Goal: Information Seeking & Learning: Learn about a topic

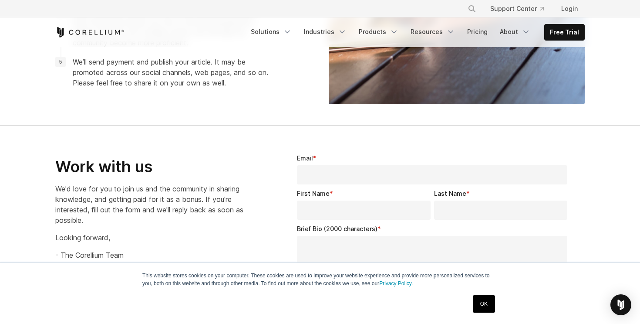
scroll to position [1225, 0]
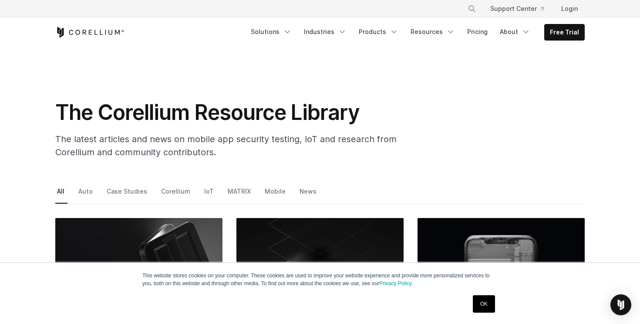
click at [482, 304] on link "OK" at bounding box center [484, 303] width 22 height 17
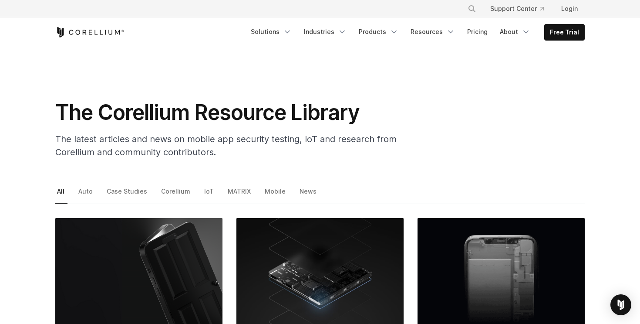
click at [94, 33] on icon "Corellium Home" at bounding box center [89, 32] width 69 height 10
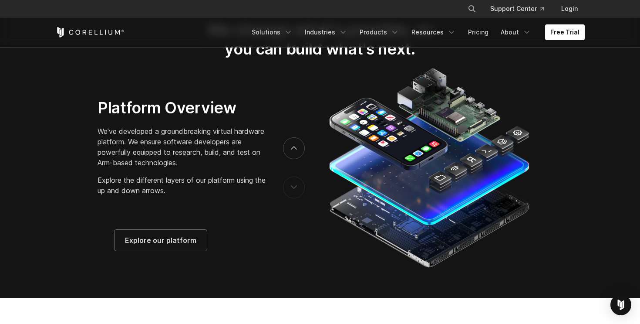
scroll to position [1362, 0]
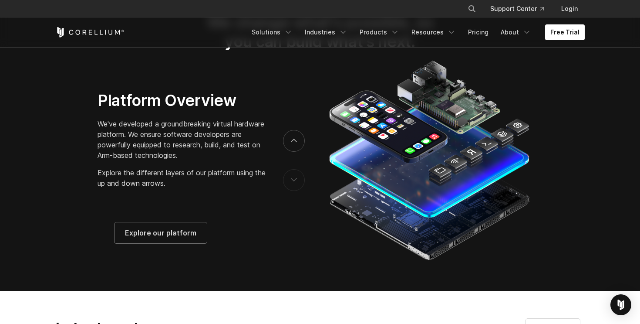
click at [295, 191] on button "previous" at bounding box center [294, 180] width 22 height 22
click at [299, 148] on button "next" at bounding box center [294, 141] width 22 height 22
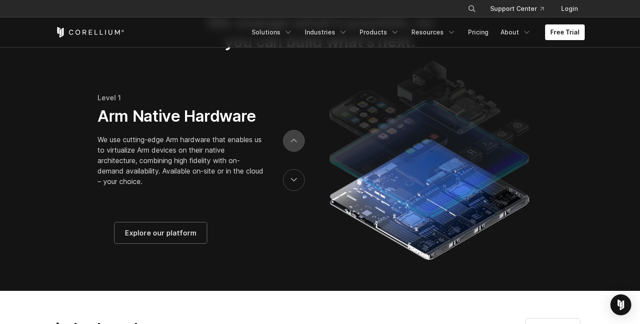
click at [299, 148] on button "next" at bounding box center [294, 141] width 22 height 22
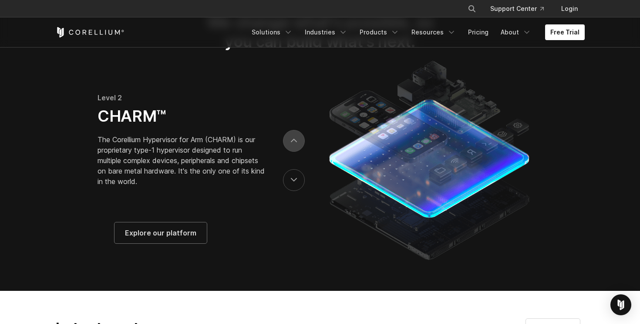
click at [299, 148] on button "next" at bounding box center [294, 141] width 22 height 22
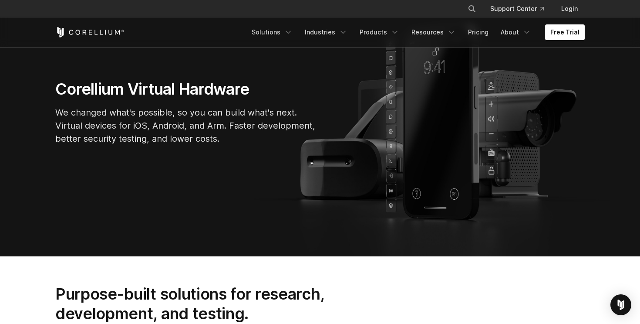
scroll to position [0, 0]
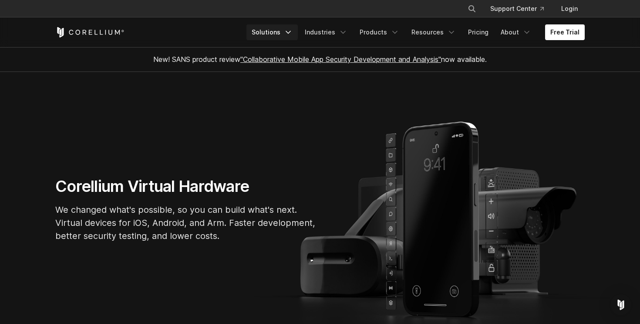
click at [293, 34] on icon "Navigation Menu" at bounding box center [288, 32] width 9 height 9
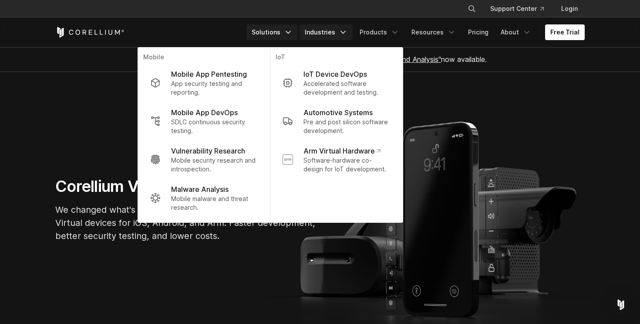
click at [345, 37] on link "Industries" at bounding box center [326, 32] width 53 height 16
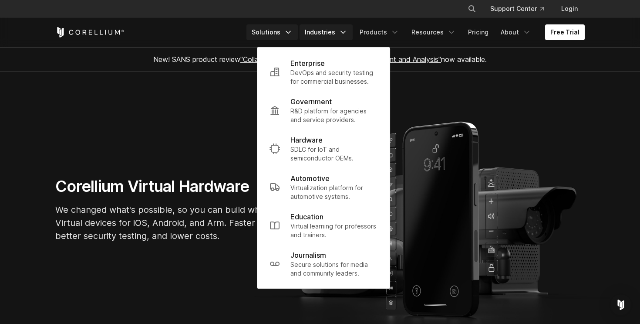
click at [287, 32] on link "Solutions" at bounding box center [272, 32] width 51 height 16
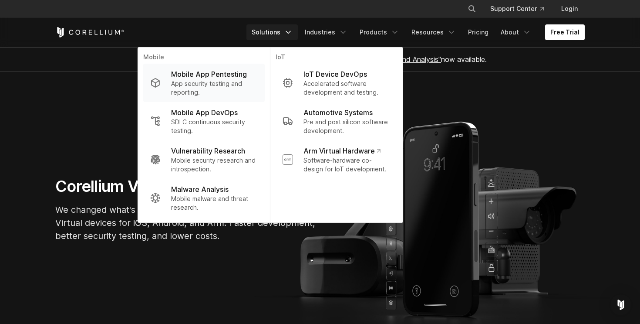
click at [231, 79] on p "Mobile App Pentesting" at bounding box center [209, 74] width 76 height 10
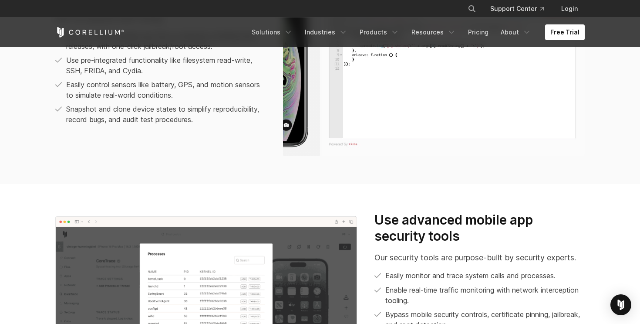
scroll to position [697, 0]
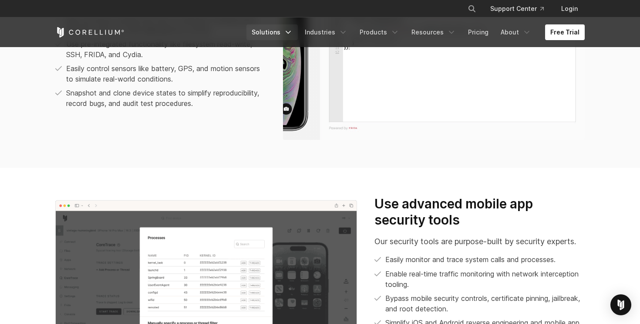
click at [278, 35] on link "Solutions" at bounding box center [272, 32] width 51 height 16
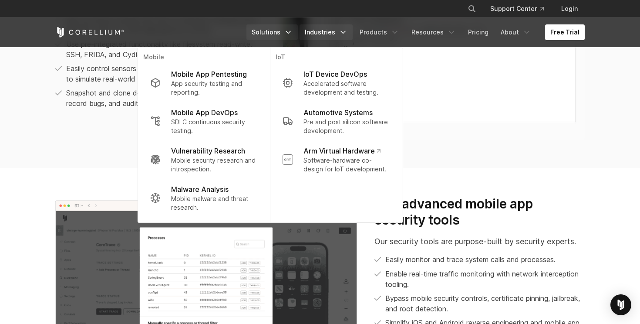
click at [342, 36] on link "Industries" at bounding box center [326, 32] width 53 height 16
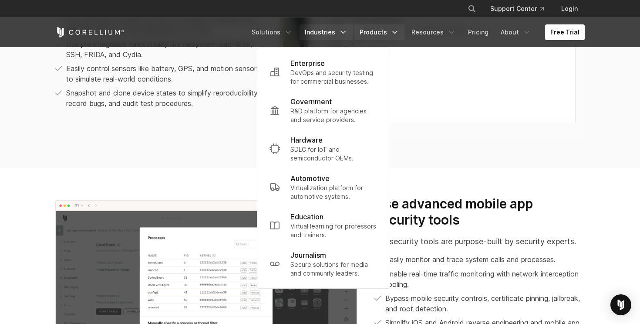
click at [375, 36] on link "Products" at bounding box center [380, 32] width 50 height 16
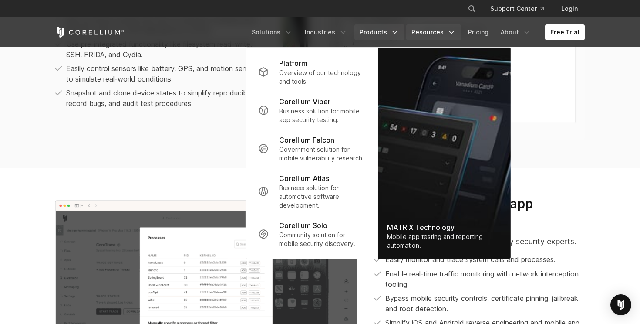
click at [445, 37] on link "Resources" at bounding box center [433, 32] width 55 height 16
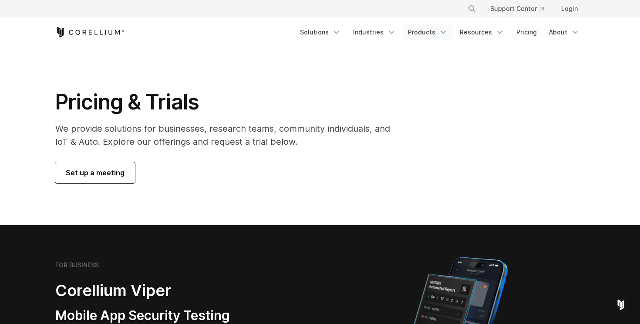
click at [436, 29] on link "Products" at bounding box center [428, 32] width 50 height 16
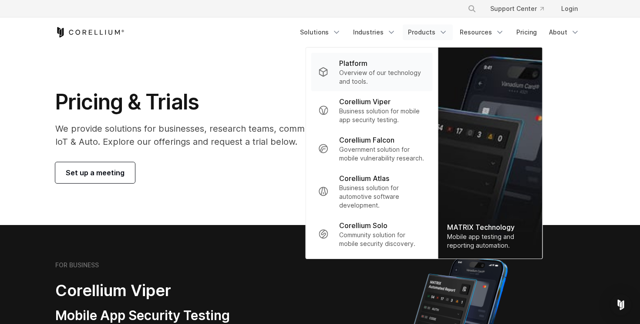
click at [398, 65] on div "Platform" at bounding box center [382, 63] width 87 height 10
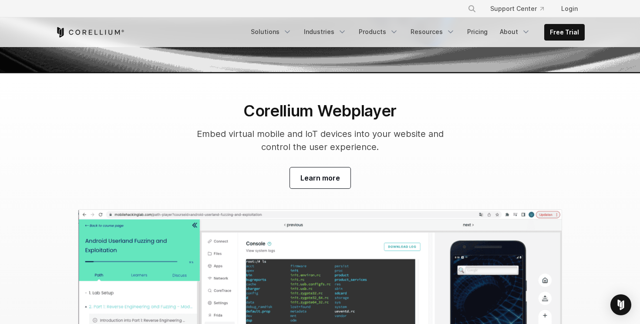
scroll to position [2238, 0]
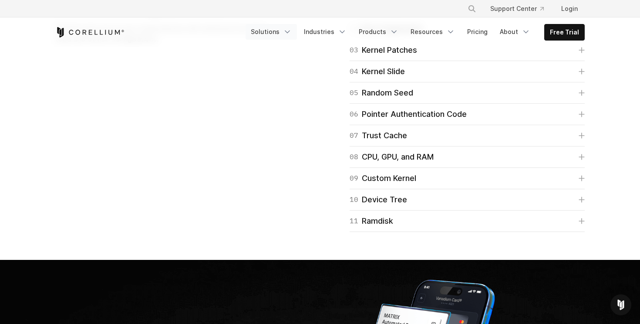
click at [291, 28] on icon "Navigation Menu" at bounding box center [287, 31] width 9 height 9
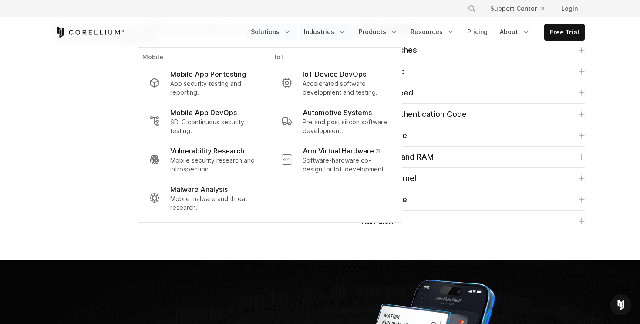
click at [328, 33] on link "Industries" at bounding box center [325, 32] width 53 height 16
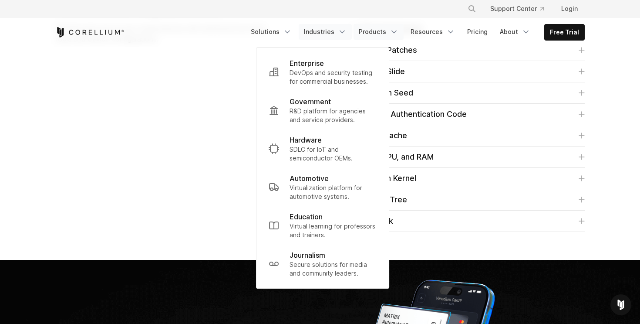
click at [369, 30] on link "Products" at bounding box center [379, 32] width 50 height 16
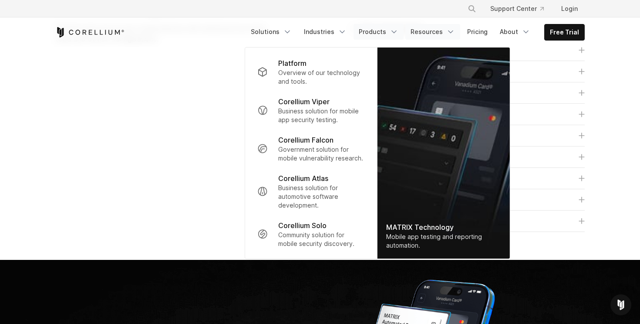
click at [424, 30] on link "Resources" at bounding box center [433, 32] width 55 height 16
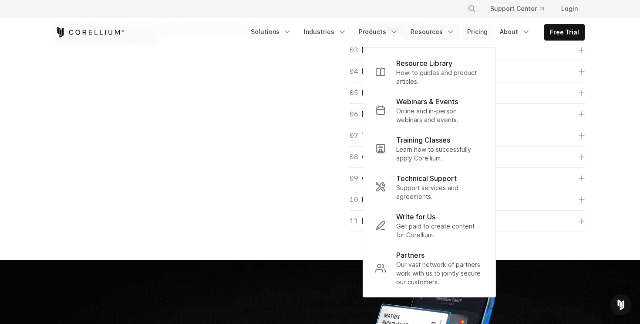
click at [476, 35] on link "Pricing" at bounding box center [477, 32] width 31 height 16
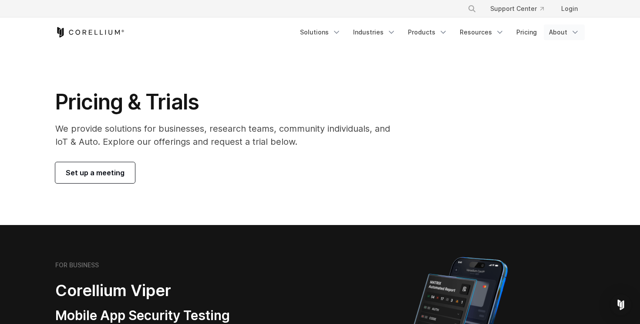
click at [575, 29] on icon "Navigation Menu" at bounding box center [575, 32] width 9 height 9
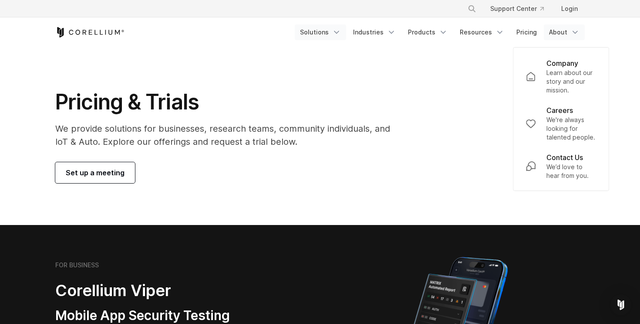
click at [326, 24] on link "Solutions" at bounding box center [320, 32] width 51 height 16
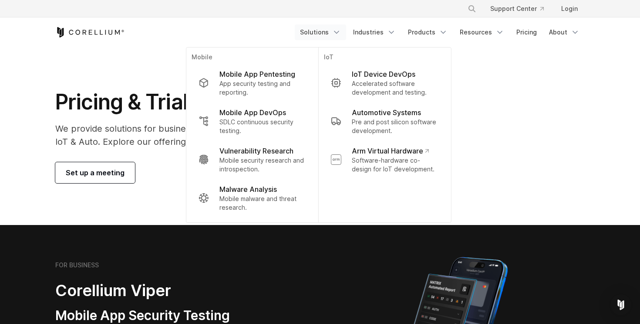
click at [92, 33] on icon "Corellium Home" at bounding box center [89, 32] width 69 height 10
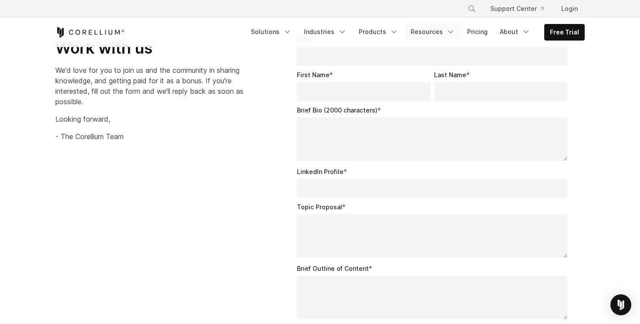
scroll to position [1167, 0]
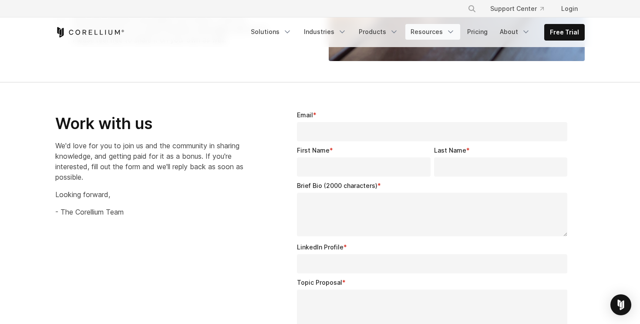
click at [453, 30] on icon "Navigation Menu" at bounding box center [451, 31] width 9 height 9
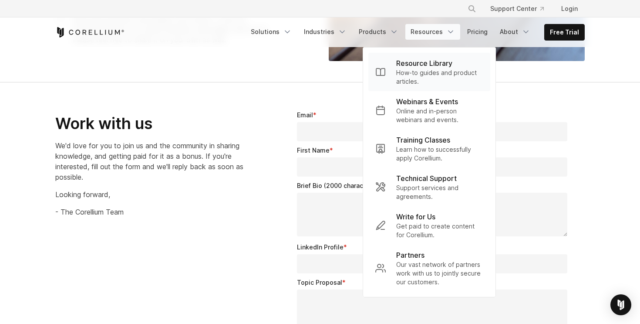
click at [436, 64] on p "Resource Library" at bounding box center [424, 63] width 56 height 10
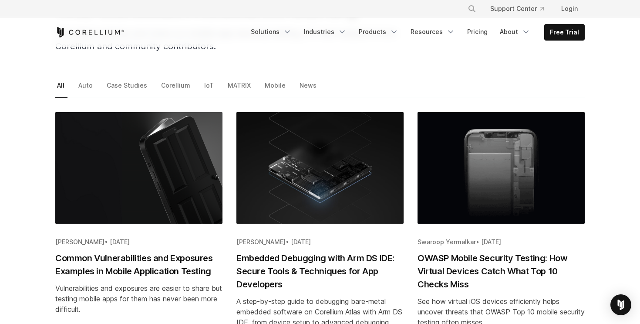
scroll to position [105, 0]
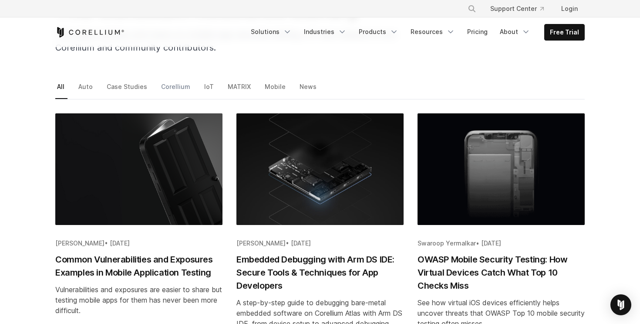
click at [183, 86] on link "Corellium" at bounding box center [176, 90] width 34 height 18
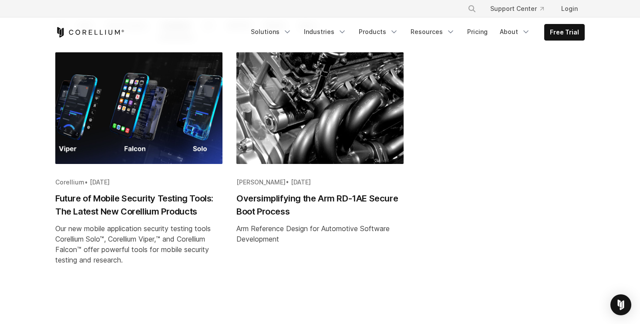
scroll to position [169, 0]
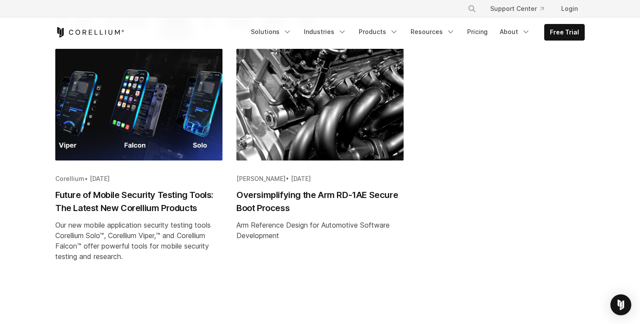
click at [275, 199] on h2 "Oversimplifying the Arm RD-1AE Secure Boot Process" at bounding box center [320, 201] width 167 height 26
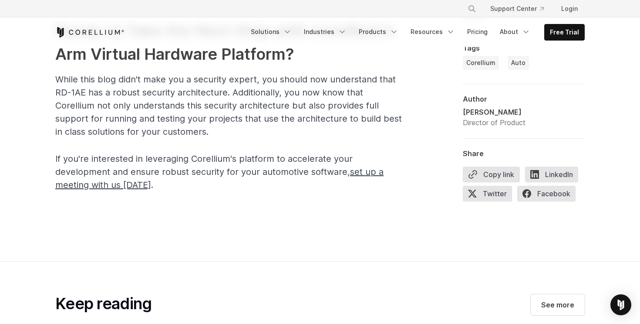
scroll to position [2118, 0]
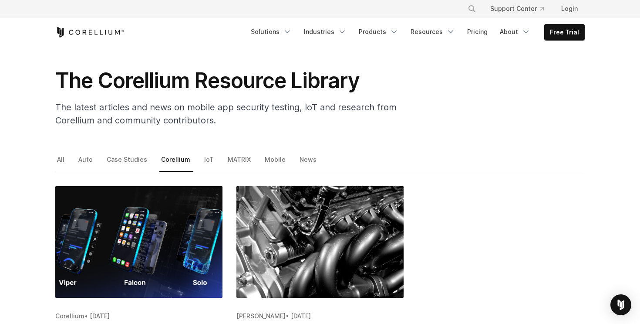
scroll to position [33, 0]
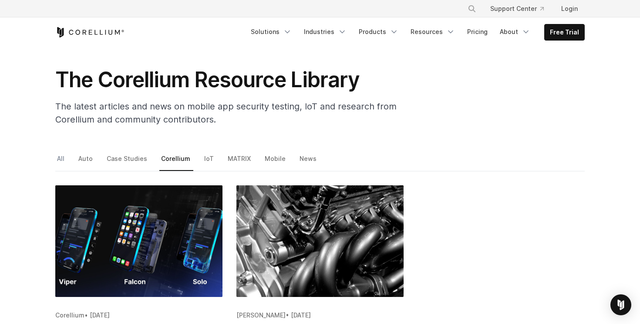
click at [62, 156] on link "All" at bounding box center [61, 161] width 12 height 18
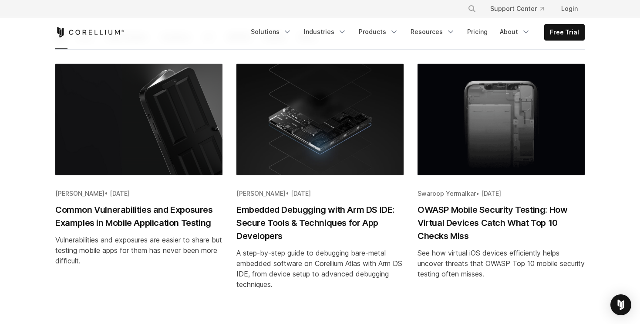
scroll to position [240, 0]
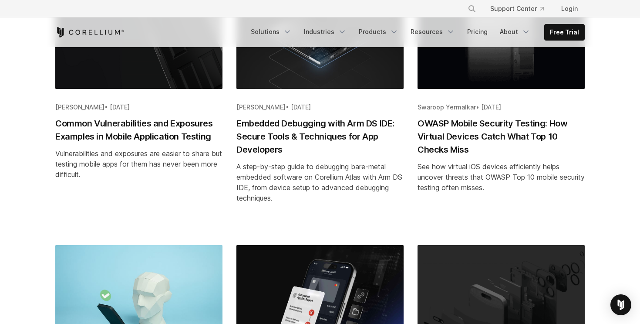
click at [280, 141] on h2 "Embedded Debugging with Arm DS IDE: Secure Tools & Techniques for App Developers" at bounding box center [320, 136] width 167 height 39
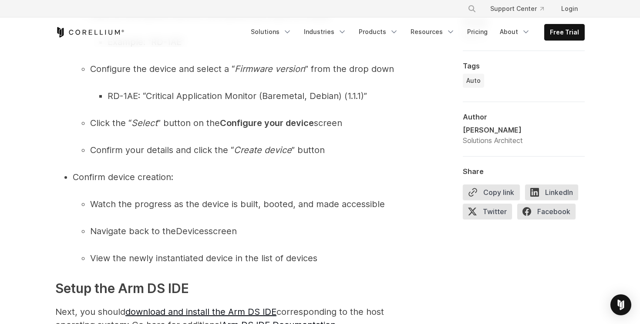
scroll to position [1347, 0]
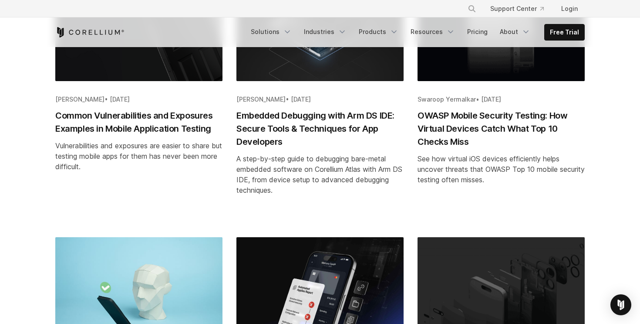
scroll to position [250, 0]
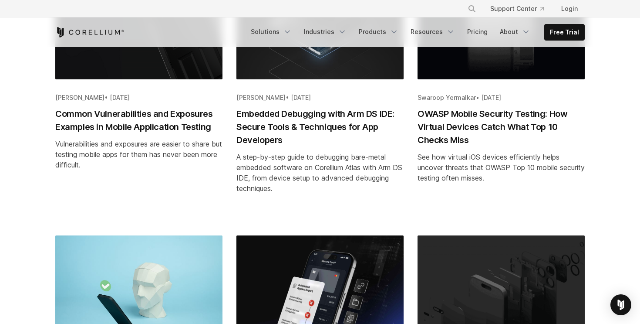
click at [460, 119] on h2 "OWASP Mobile Security Testing: How Virtual Devices Catch What Top 10 Checks Miss" at bounding box center [501, 126] width 167 height 39
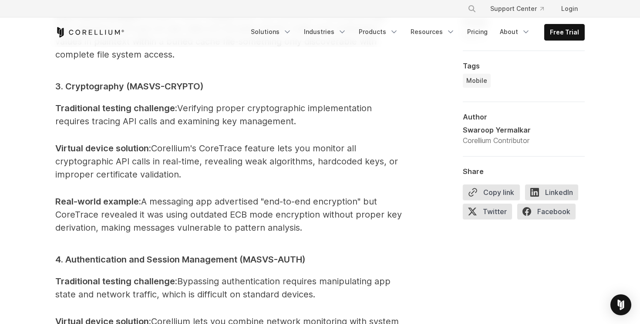
scroll to position [1565, 0]
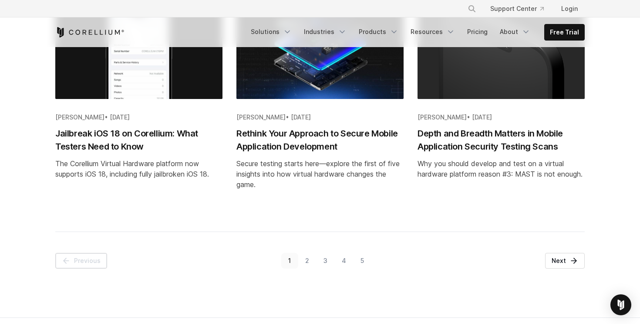
scroll to position [1034, 0]
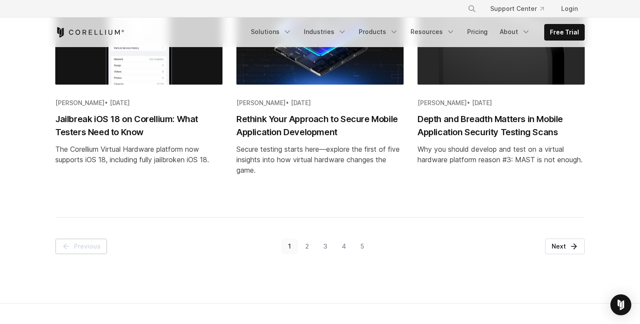
click at [308, 246] on link "2" at bounding box center [307, 246] width 18 height 16
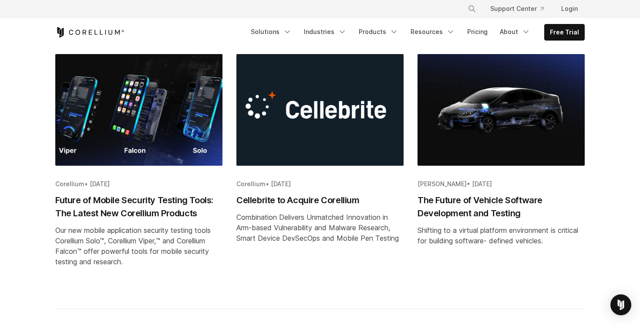
scroll to position [1043, 0]
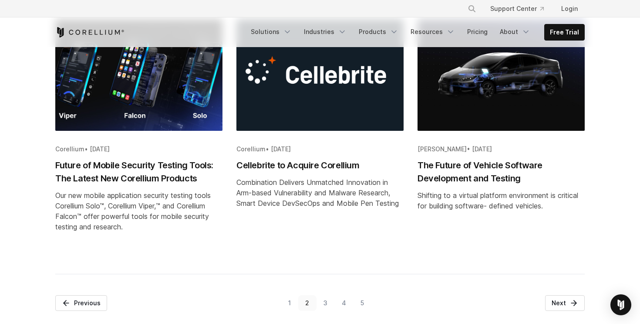
click at [325, 298] on link "3" at bounding box center [326, 303] width 18 height 16
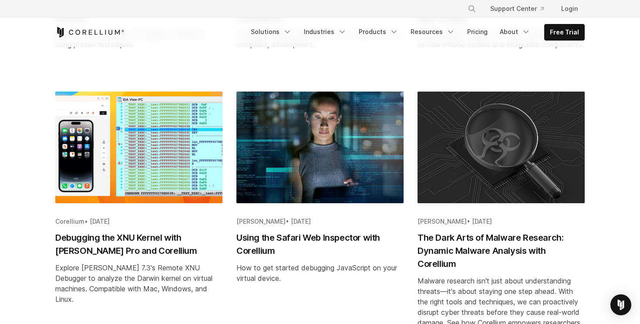
scroll to position [643, 0]
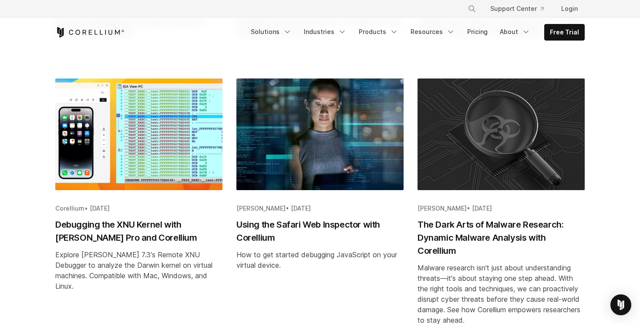
click at [253, 244] on h2 "Using the Safari Web Inspector with Corellium" at bounding box center [320, 231] width 167 height 26
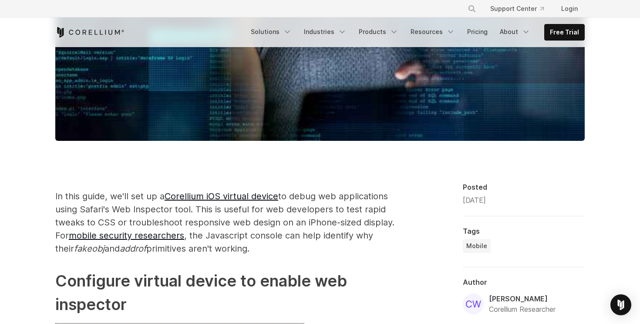
scroll to position [495, 0]
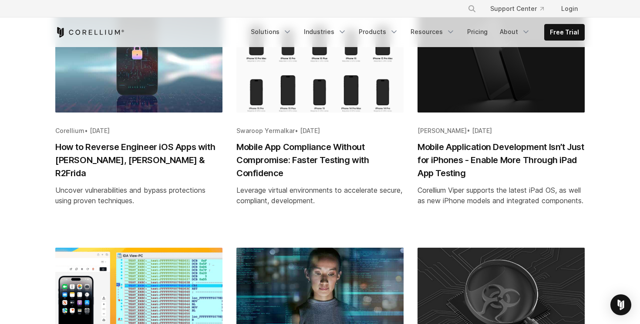
scroll to position [473, 0]
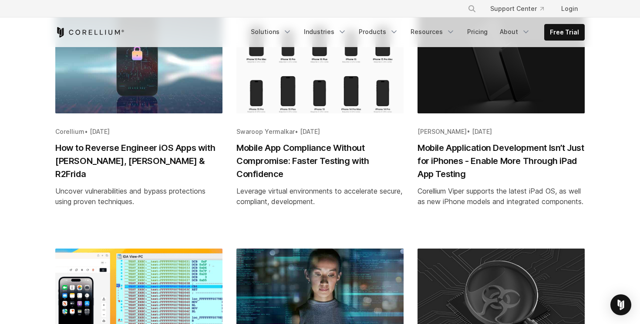
click at [457, 92] on img "Blog post summary: Mobile Application Development Isn’t Just for iPhones - Enab…" at bounding box center [501, 58] width 167 height 112
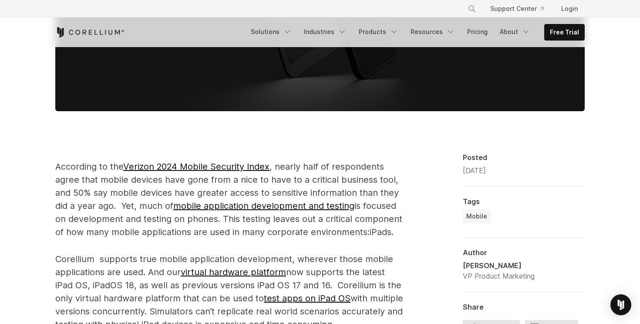
scroll to position [463, 0]
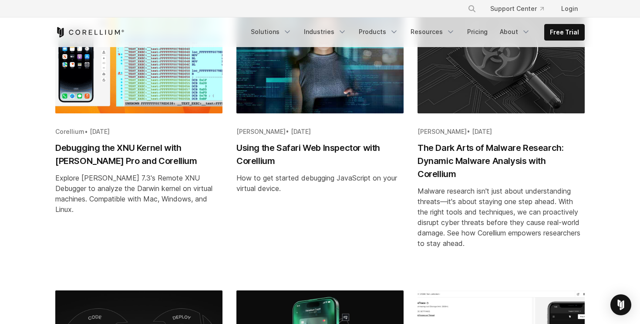
scroll to position [721, 0]
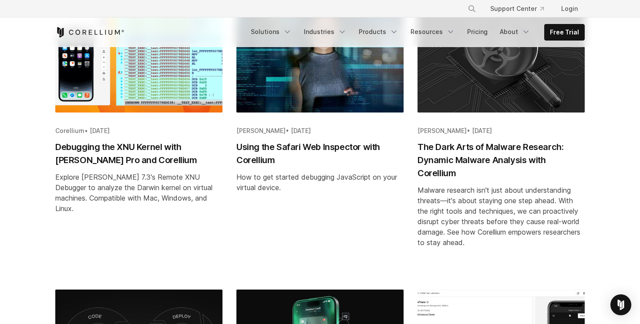
click at [82, 166] on h2 "Debugging the XNU Kernel with IDA Pro and Corellium" at bounding box center [138, 153] width 167 height 26
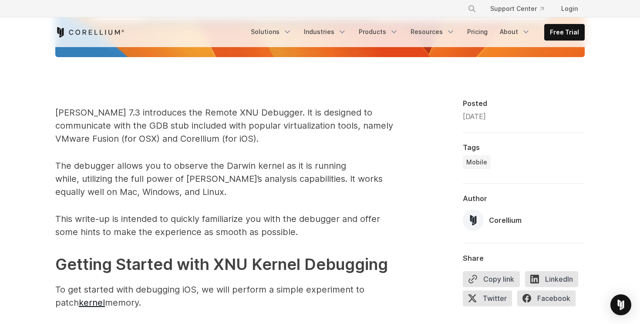
scroll to position [507, 0]
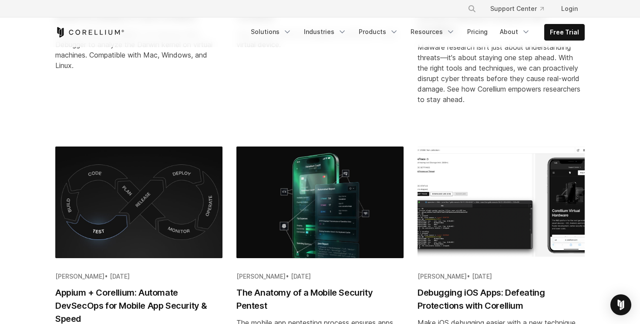
scroll to position [837, 0]
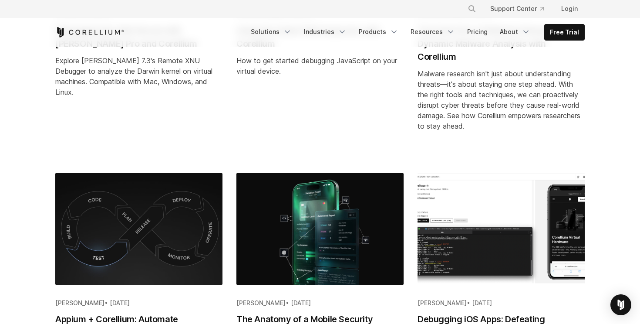
click at [446, 63] on h2 "The Dark Arts of Malware Research: Dynamic Malware Analysis with Corellium" at bounding box center [501, 43] width 167 height 39
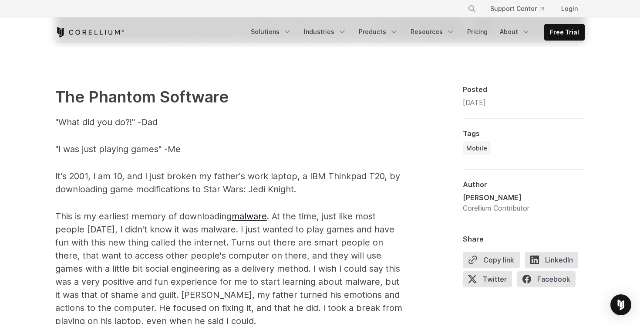
scroll to position [563, 0]
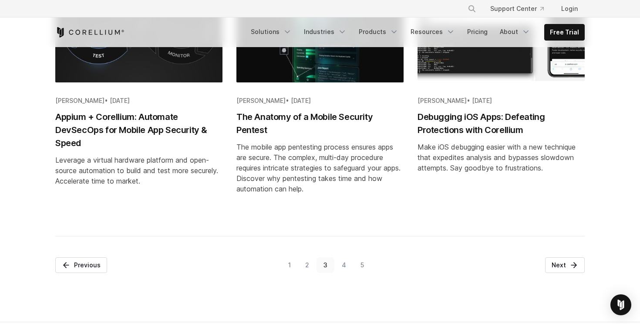
scroll to position [1037, 0]
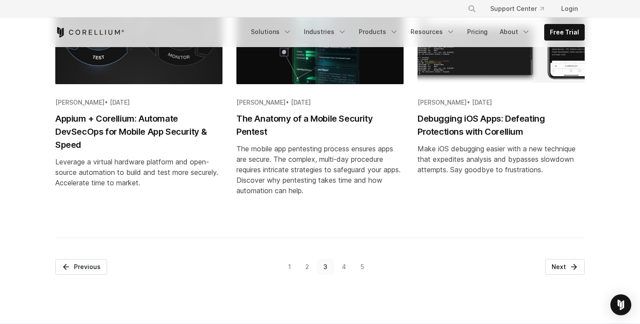
click at [298, 133] on h2 "The Anatomy of a Mobile Security Pentest" at bounding box center [320, 125] width 167 height 26
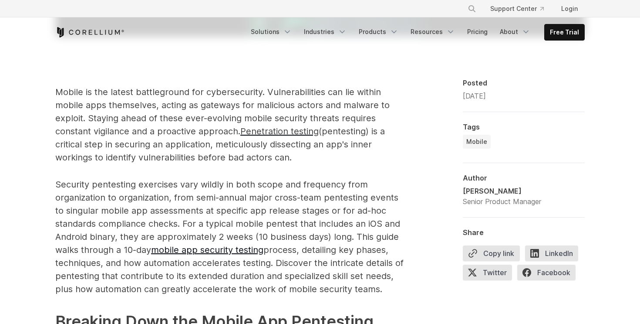
scroll to position [528, 0]
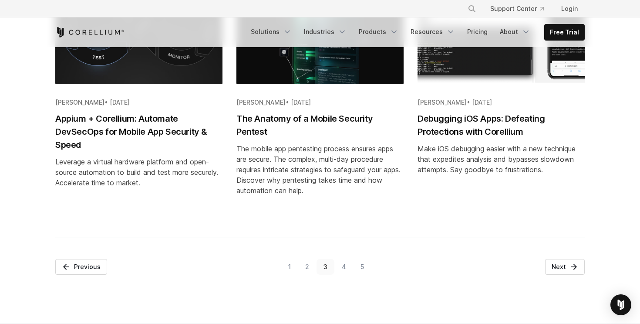
click at [517, 150] on div "[PERSON_NAME] • [DATE] Debugging iOS Apps: Defeating Protections with Corellium…" at bounding box center [501, 74] width 167 height 202
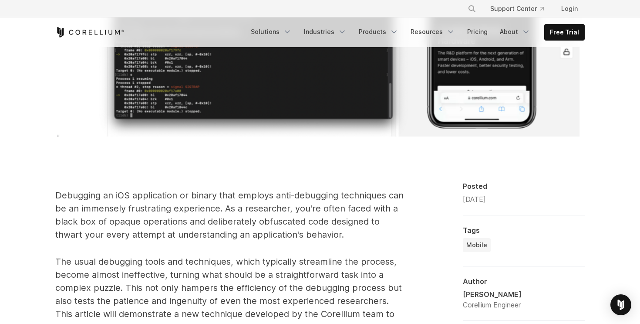
scroll to position [415, 0]
